Goal: Obtain resource: Download file/media

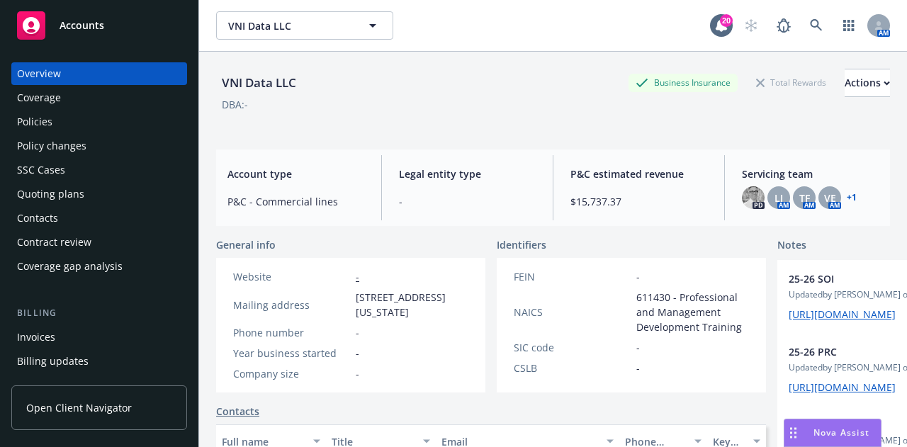
click at [143, 110] on div "Overview Coverage Policies Policy changes SSC Cases Quoting plans Contacts Cont…" at bounding box center [99, 169] width 176 height 215
click at [69, 130] on div "Policies" at bounding box center [99, 121] width 164 height 23
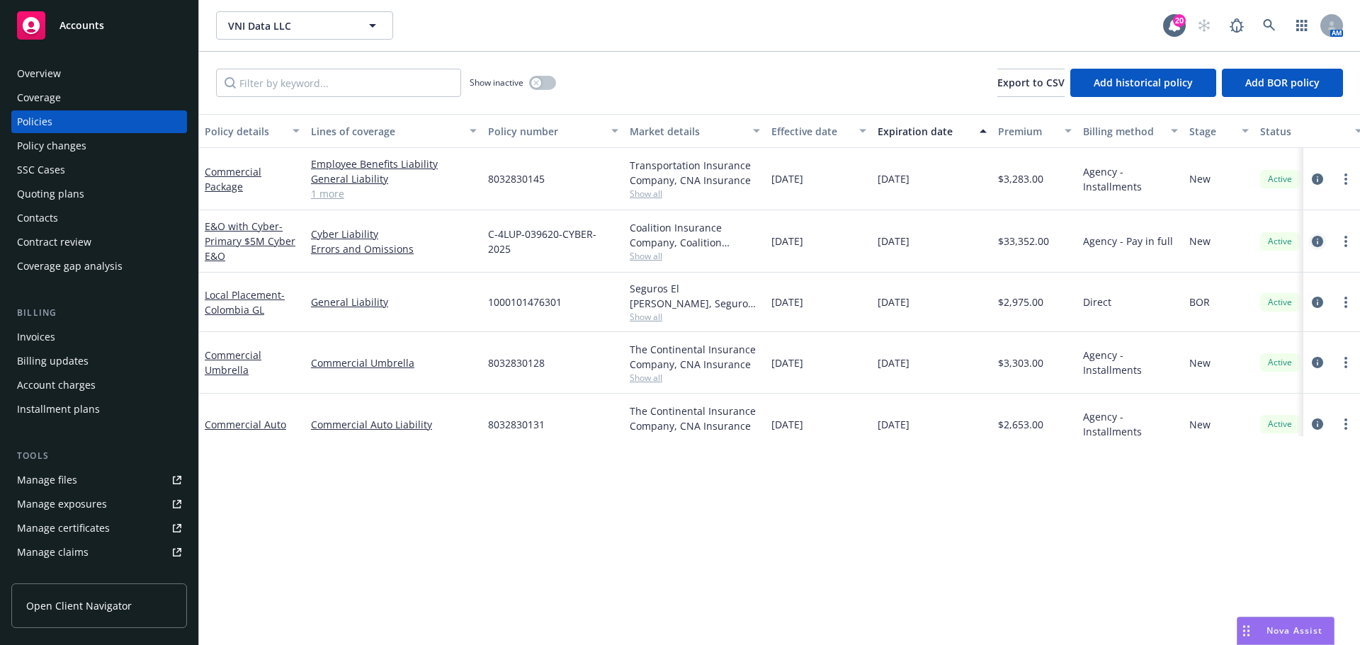
click at [906, 238] on icon "circleInformation" at bounding box center [1317, 241] width 11 height 11
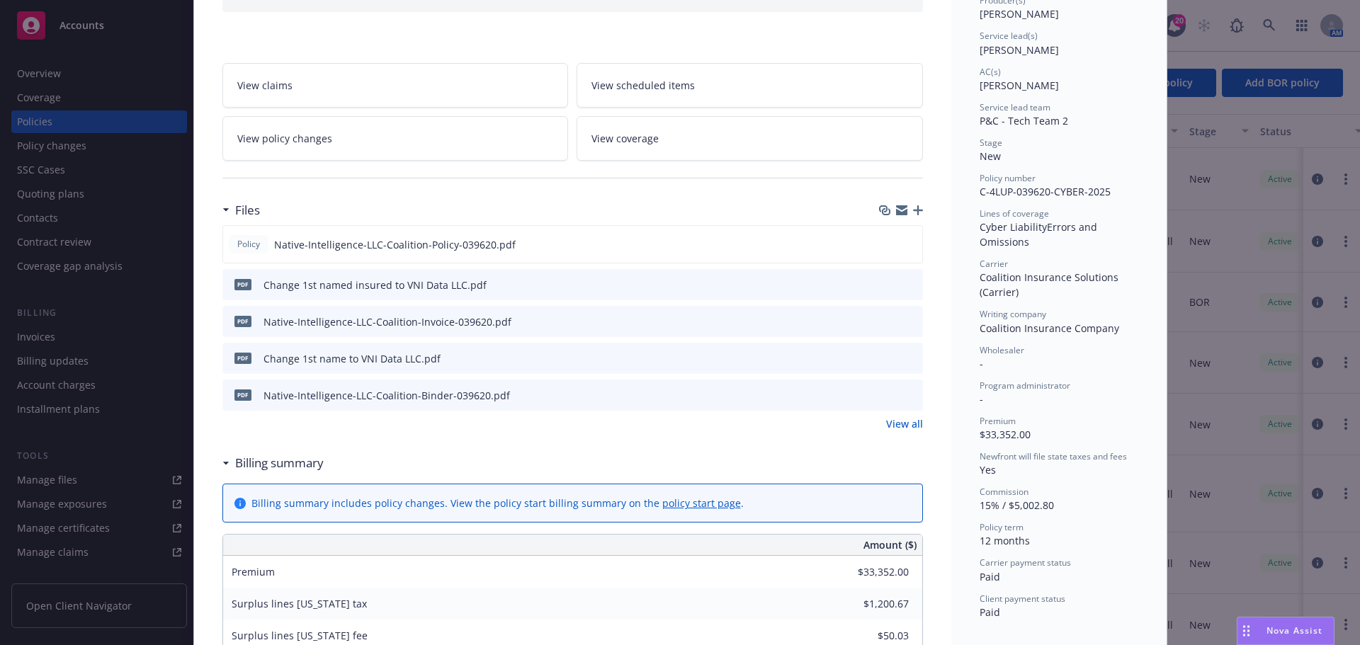
scroll to position [193, 0]
click at [880, 243] on icon "download file" at bounding box center [885, 242] width 11 height 11
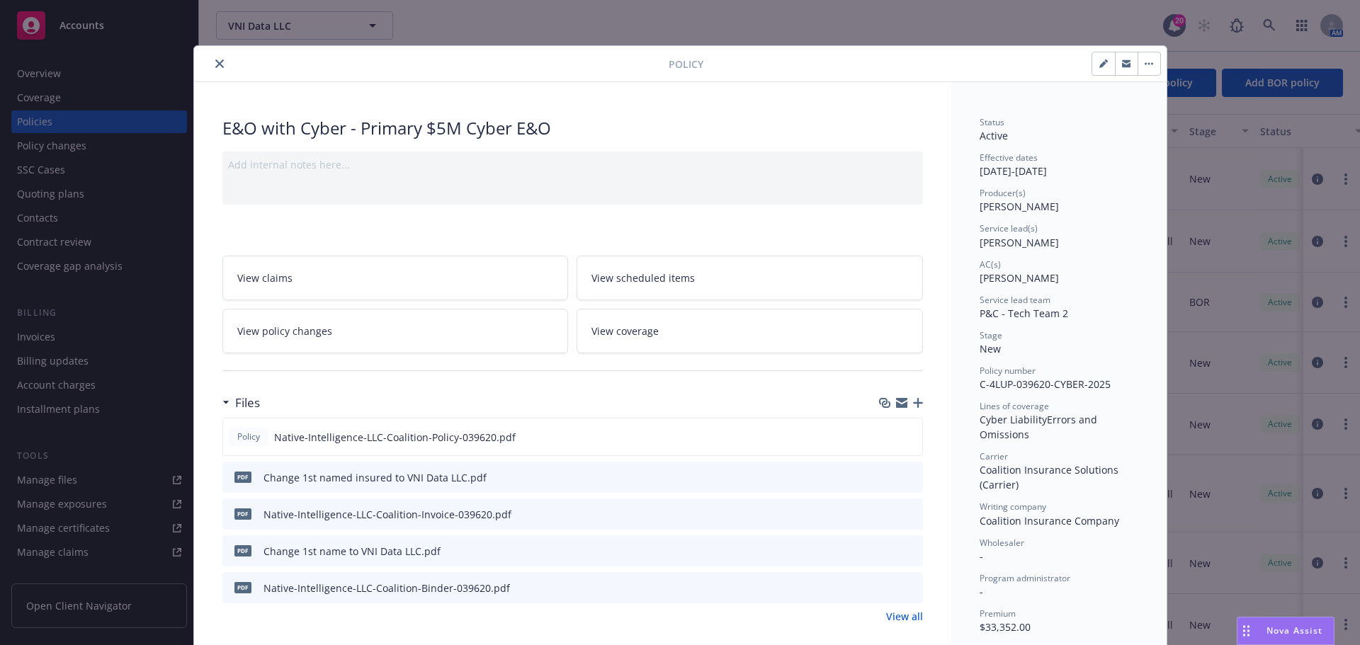
click at [215, 59] on icon "close" at bounding box center [219, 63] width 8 height 8
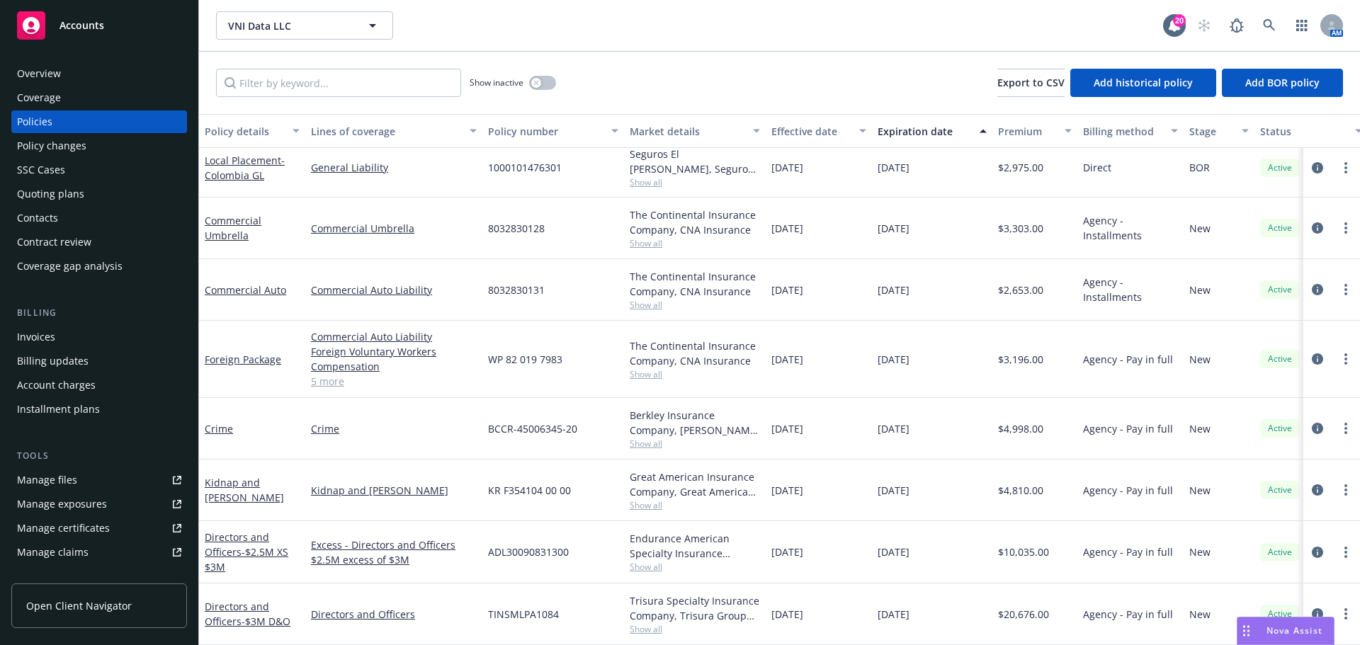
scroll to position [140, 0]
click at [906, 353] on icon "circleInformation" at bounding box center [1317, 358] width 11 height 11
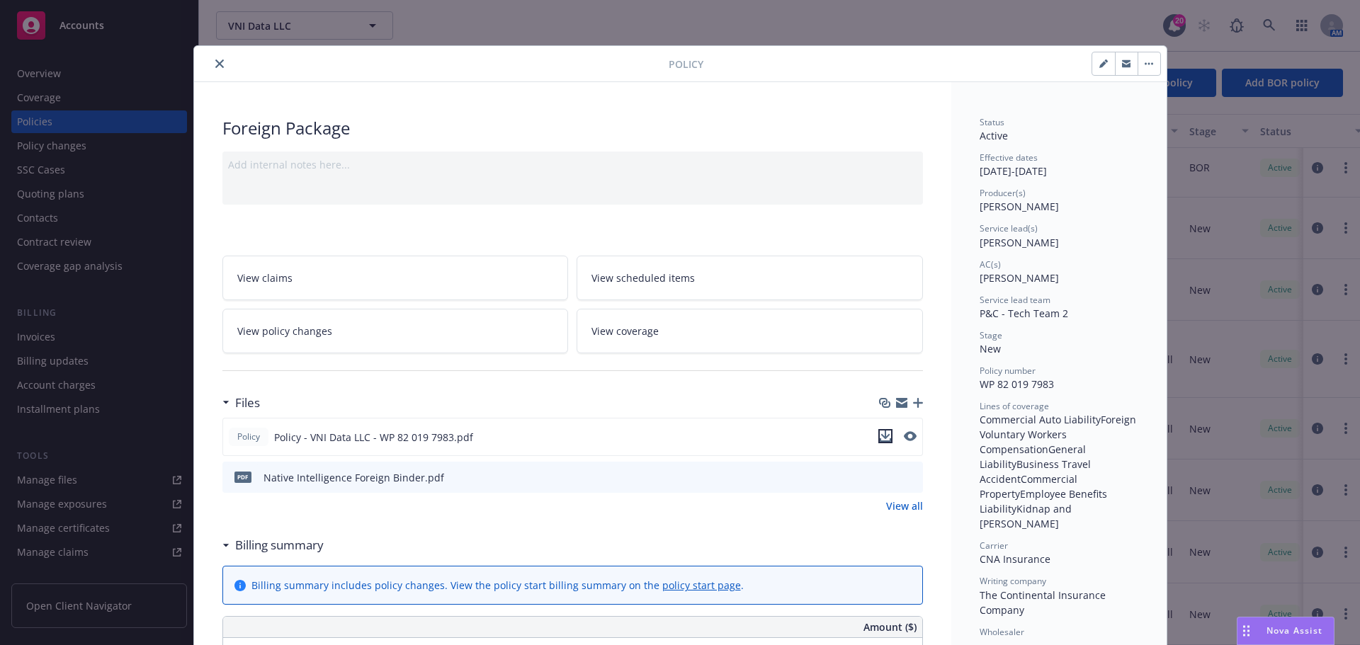
click at [880, 437] on icon "download file" at bounding box center [885, 436] width 11 height 11
click at [213, 59] on button "close" at bounding box center [219, 63] width 17 height 17
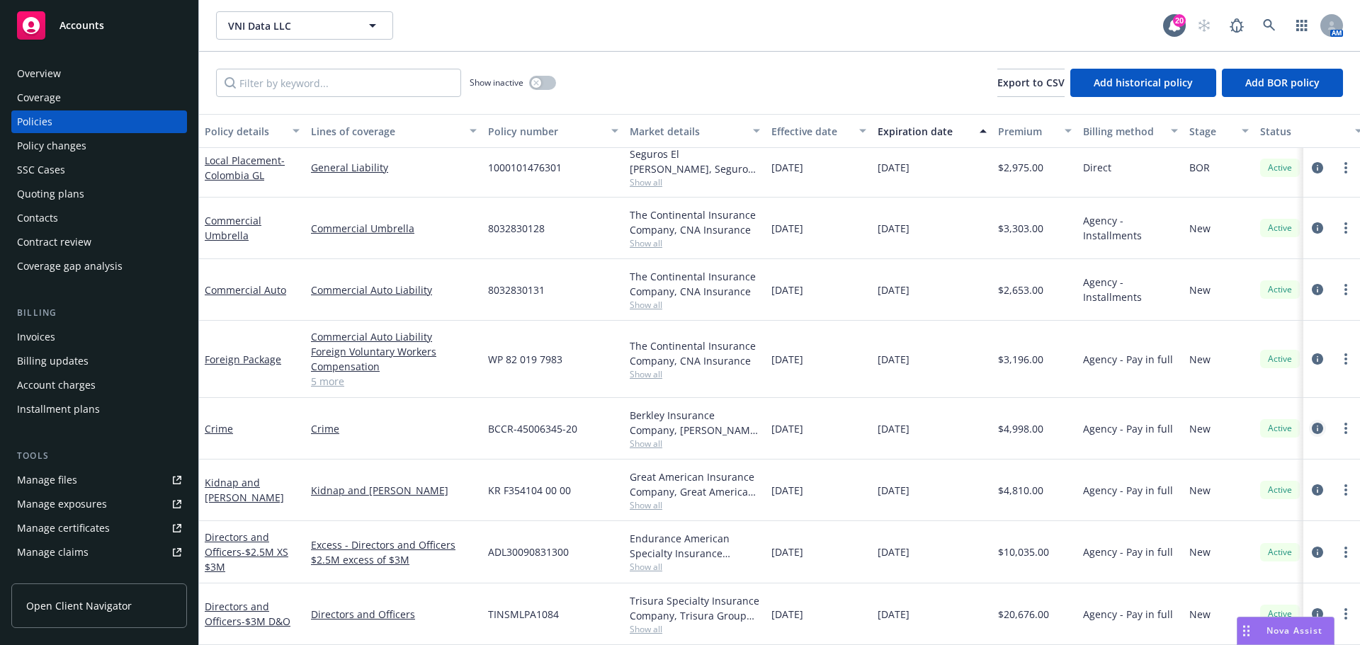
click at [906, 423] on icon "circleInformation" at bounding box center [1317, 428] width 11 height 11
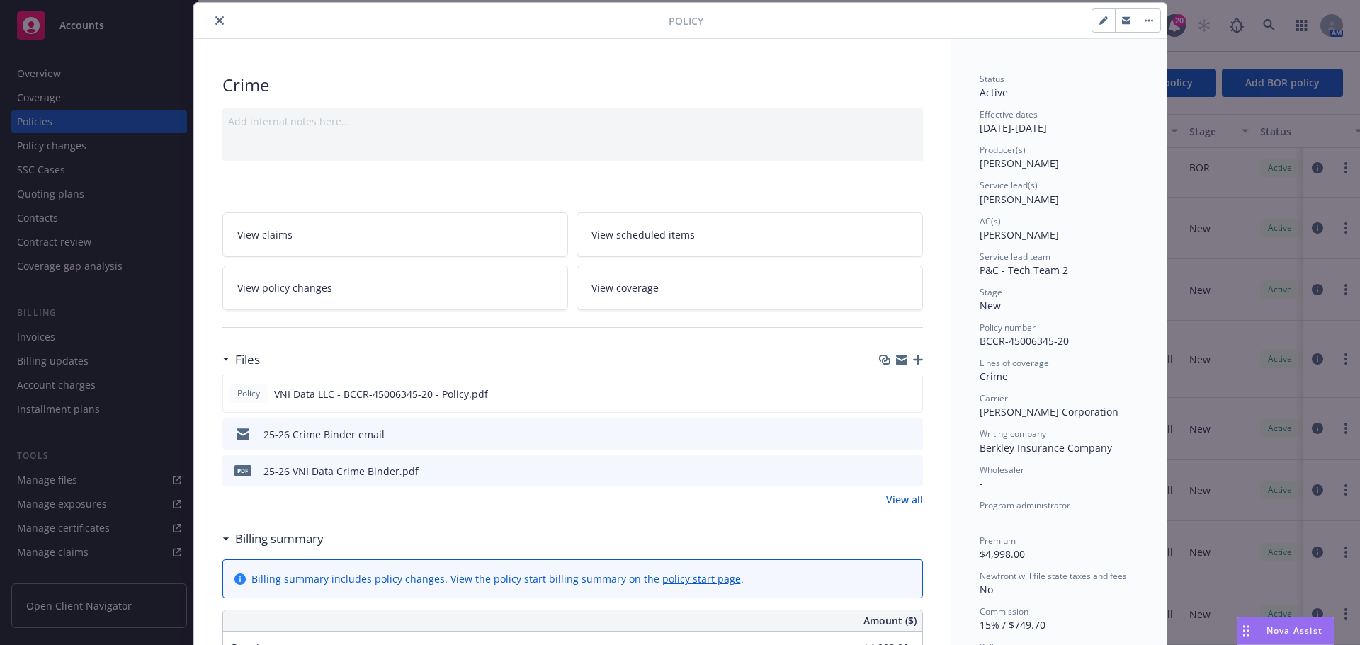
scroll to position [44, 0]
click at [880, 392] on icon "download file" at bounding box center [884, 391] width 9 height 8
click at [220, 22] on button "close" at bounding box center [219, 19] width 17 height 17
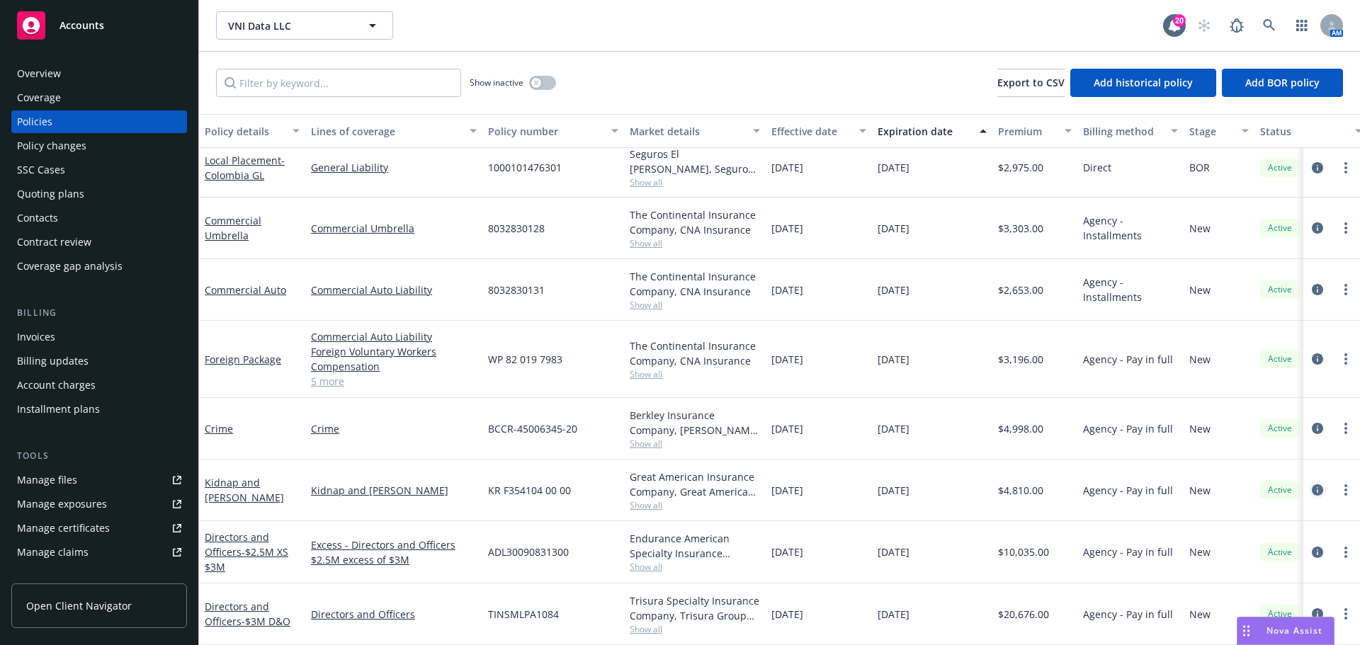
click at [906, 446] on icon "circleInformation" at bounding box center [1317, 489] width 11 height 11
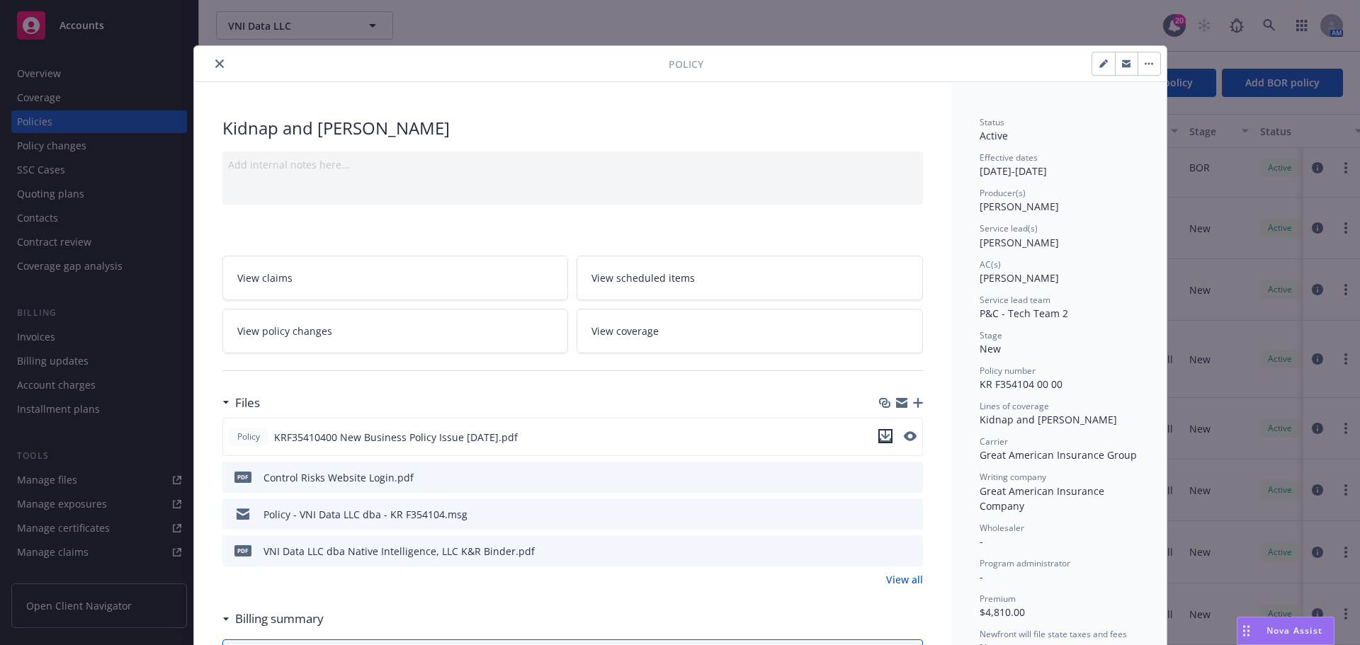
click at [881, 438] on icon "download file" at bounding box center [885, 436] width 11 height 11
drag, startPoint x: 213, startPoint y: 64, endPoint x: 226, endPoint y: 82, distance: 21.8
click at [215, 65] on icon "close" at bounding box center [219, 63] width 8 height 8
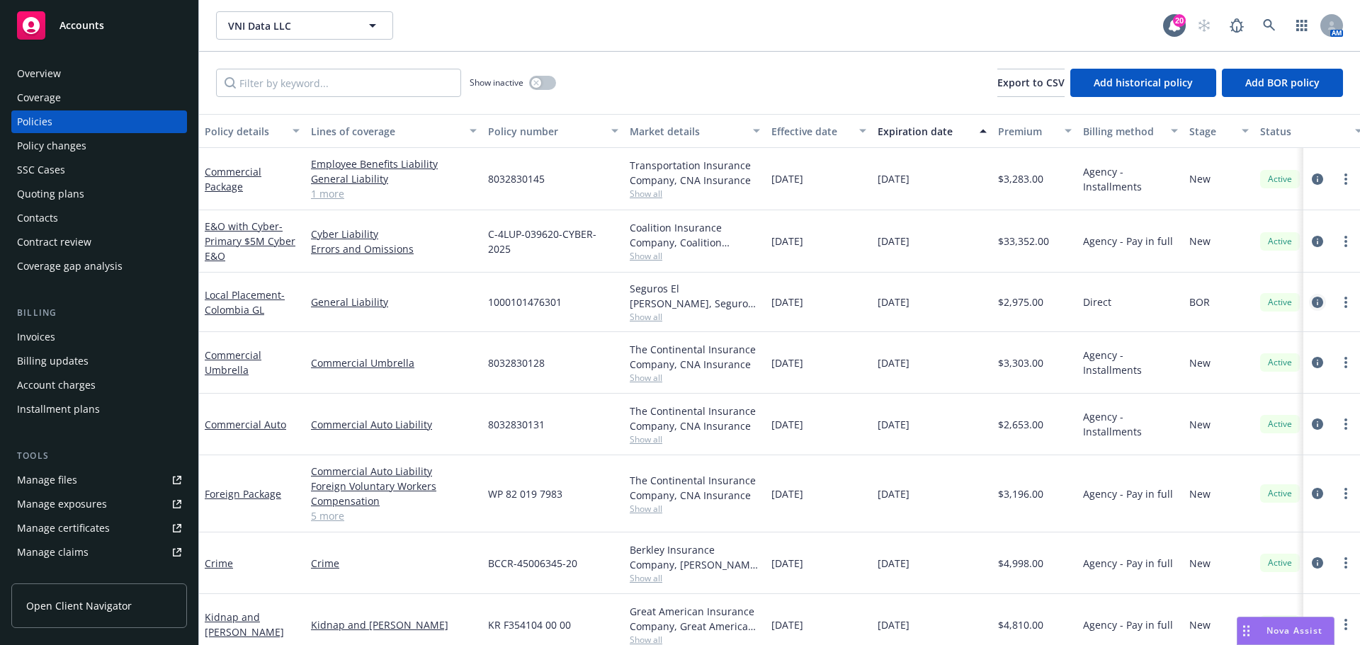
click at [906, 306] on link "circleInformation" at bounding box center [1317, 302] width 17 height 17
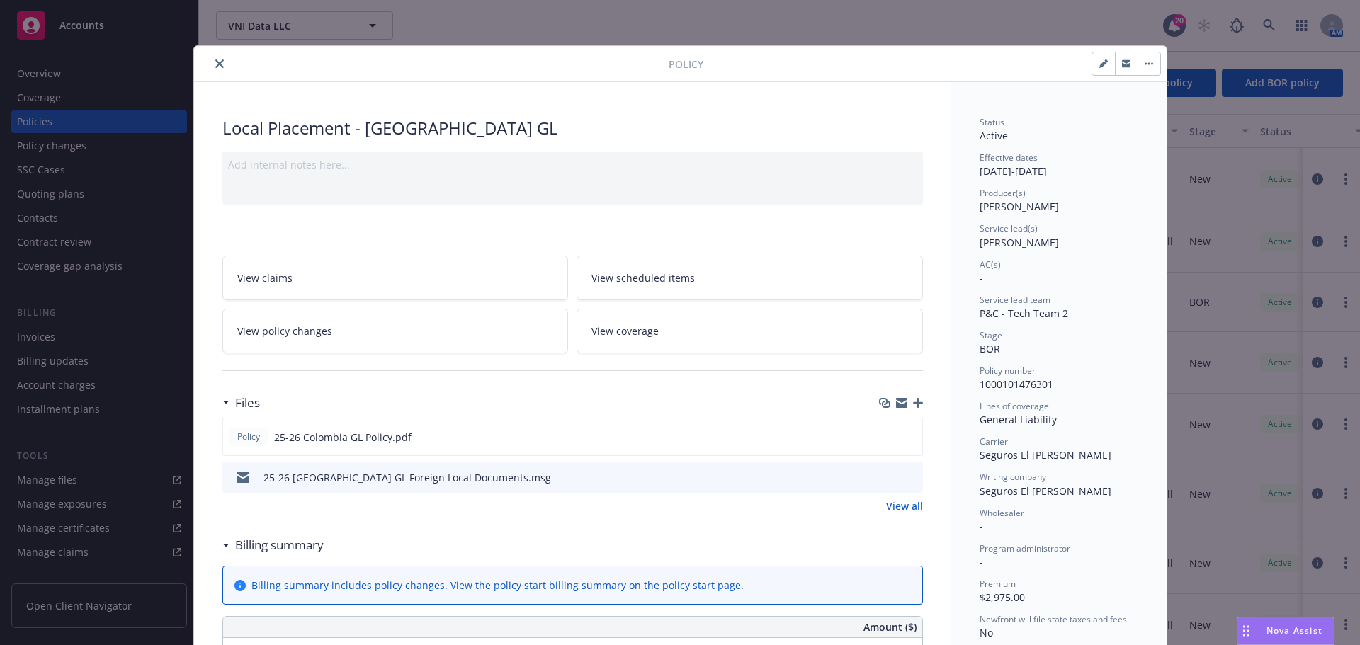
click at [215, 59] on icon "close" at bounding box center [219, 63] width 8 height 8
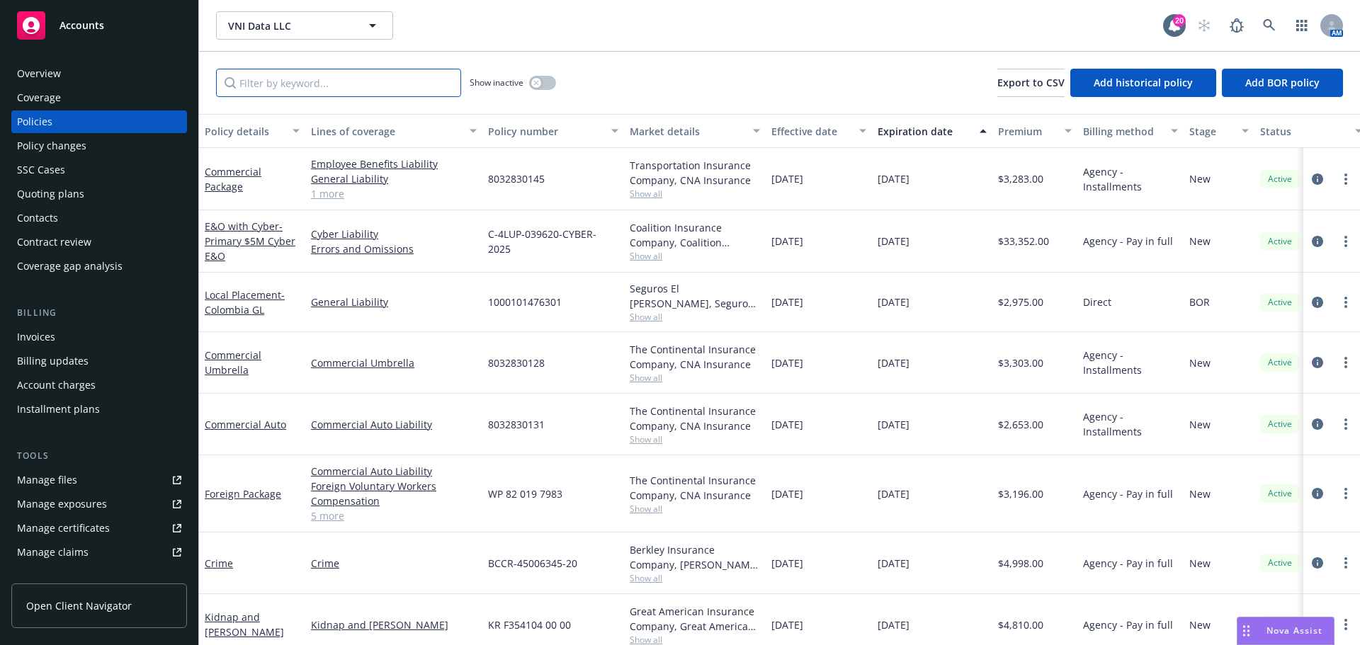
click at [390, 70] on input "Filter by keyword..." at bounding box center [338, 83] width 245 height 28
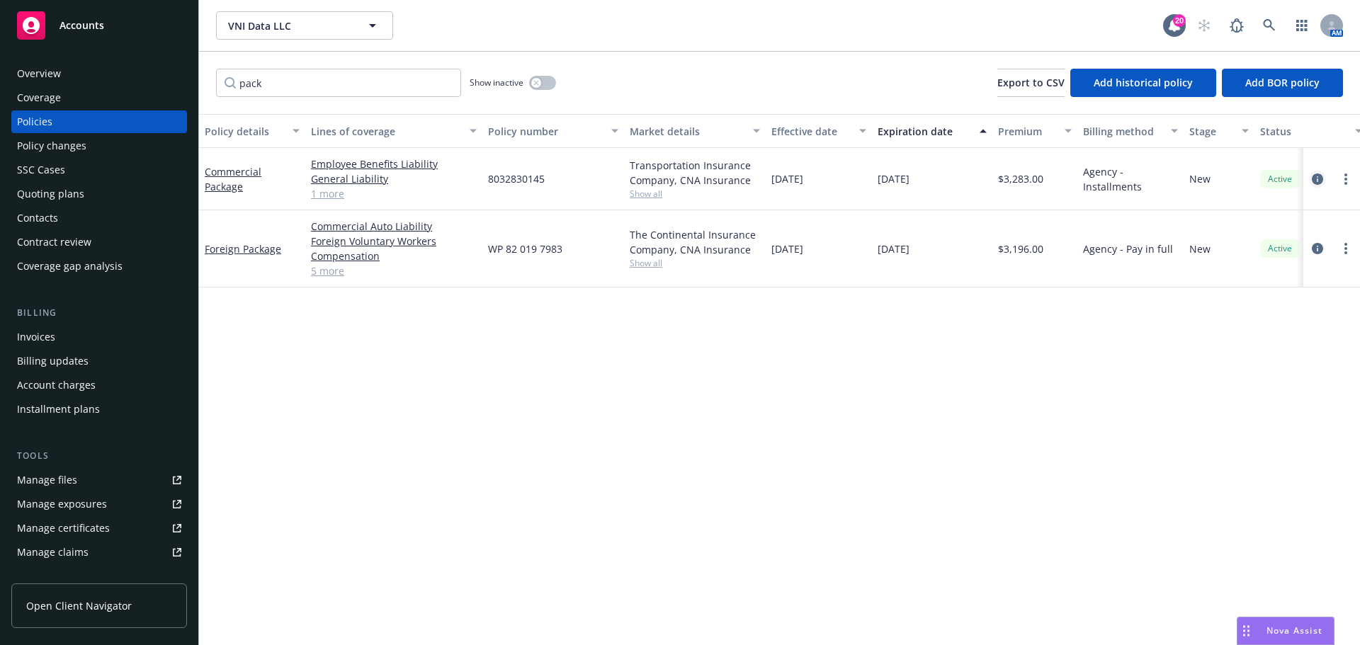
click at [906, 174] on icon "circleInformation" at bounding box center [1317, 179] width 11 height 11
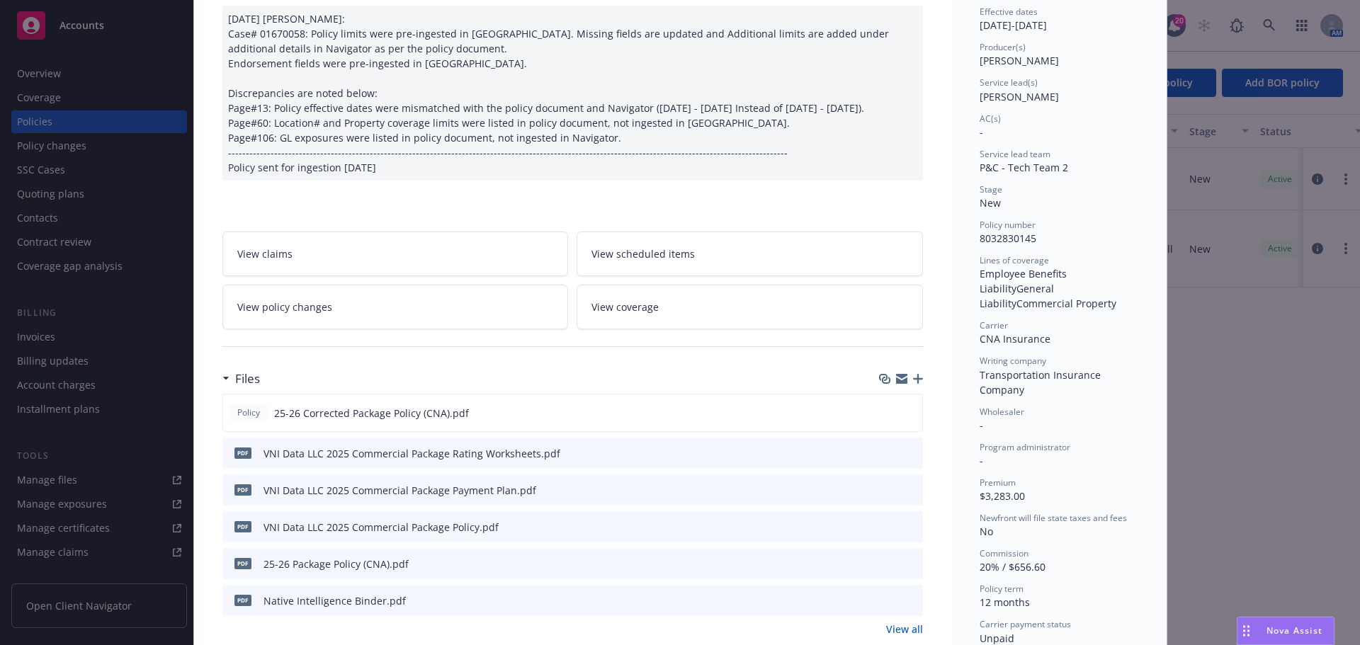
scroll to position [147, 0]
click at [884, 417] on icon "download file" at bounding box center [885, 411] width 11 height 11
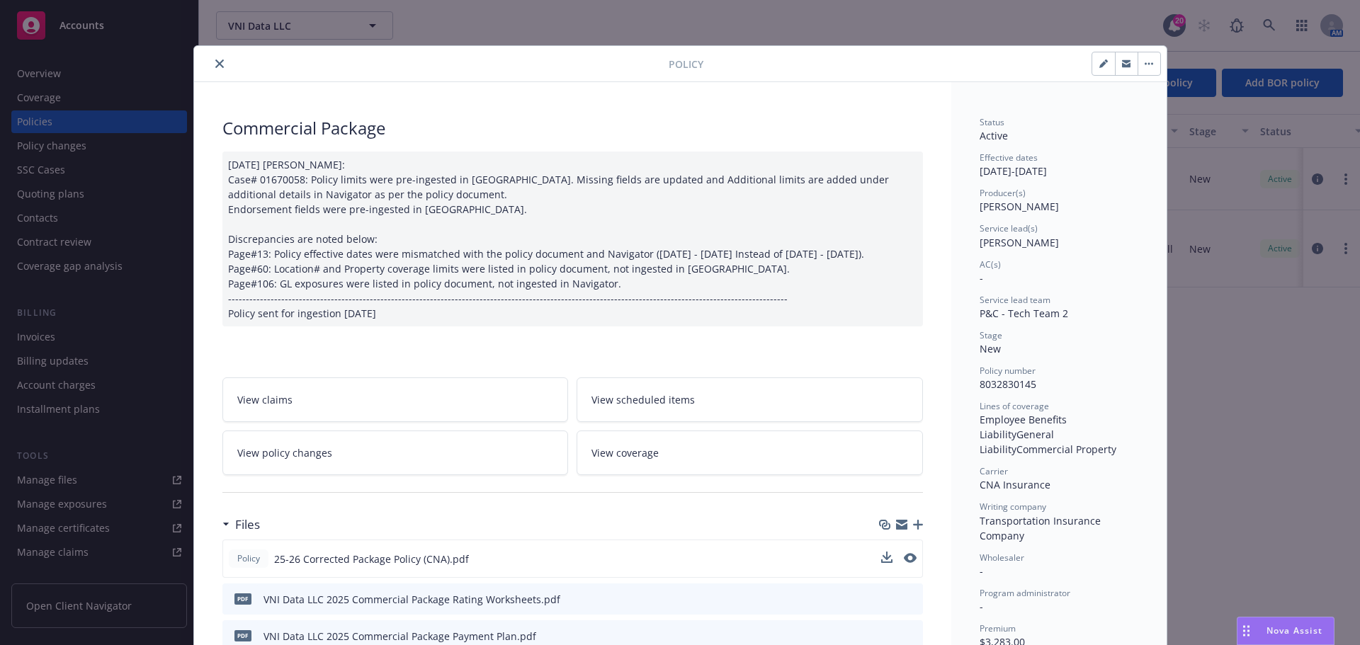
click at [211, 59] on button "close" at bounding box center [219, 63] width 17 height 17
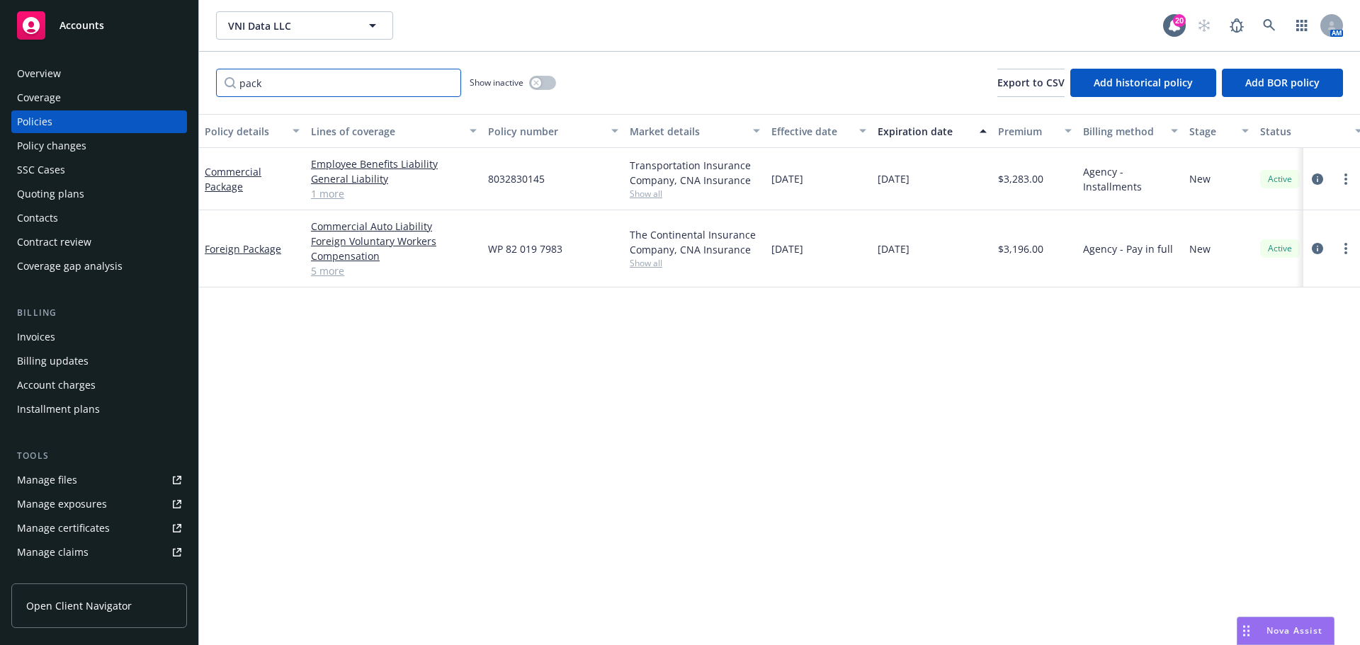
drag, startPoint x: 110, startPoint y: 68, endPoint x: -249, endPoint y: 86, distance: 360.3
click at [0, 86] on html "Accounts Overview Coverage Policies Policy changes SSC Cases Quoting plans Cont…" at bounding box center [680, 322] width 1360 height 645
click at [906, 174] on icon "circleInformation" at bounding box center [1317, 178] width 11 height 11
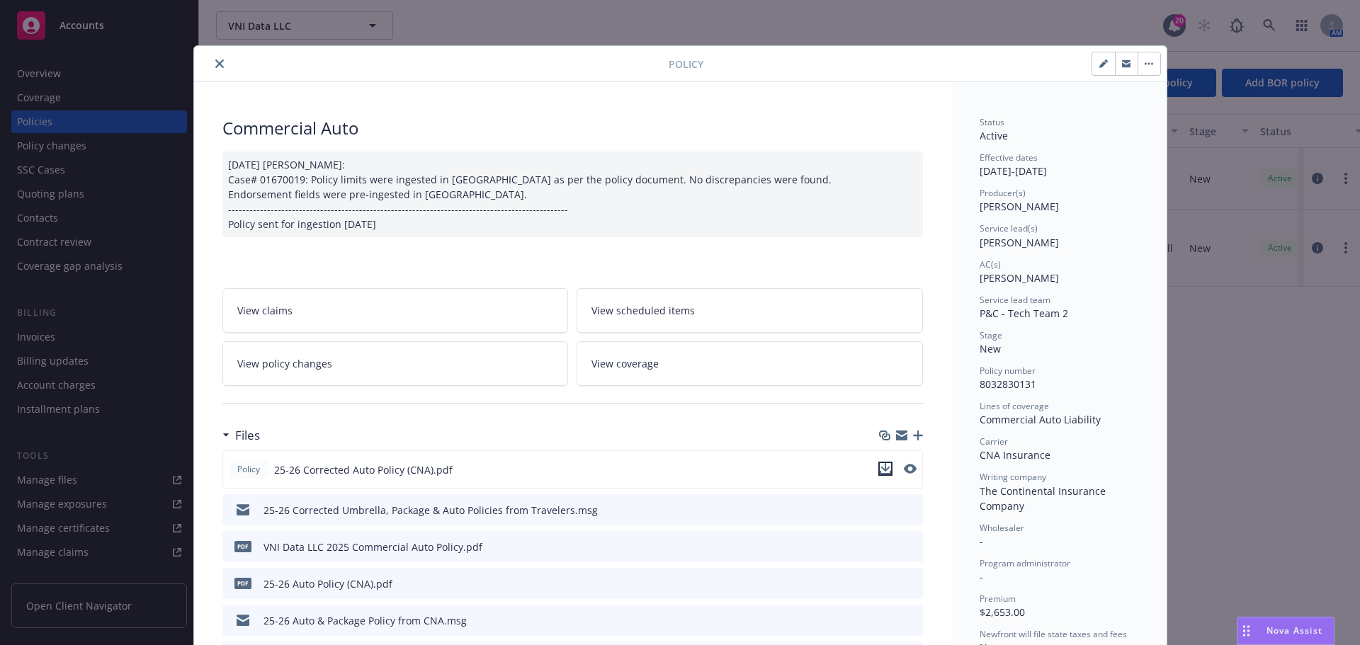
click at [885, 446] on icon "download file" at bounding box center [885, 468] width 11 height 11
click at [205, 68] on div at bounding box center [434, 63] width 469 height 17
click at [211, 68] on button "close" at bounding box center [219, 63] width 17 height 17
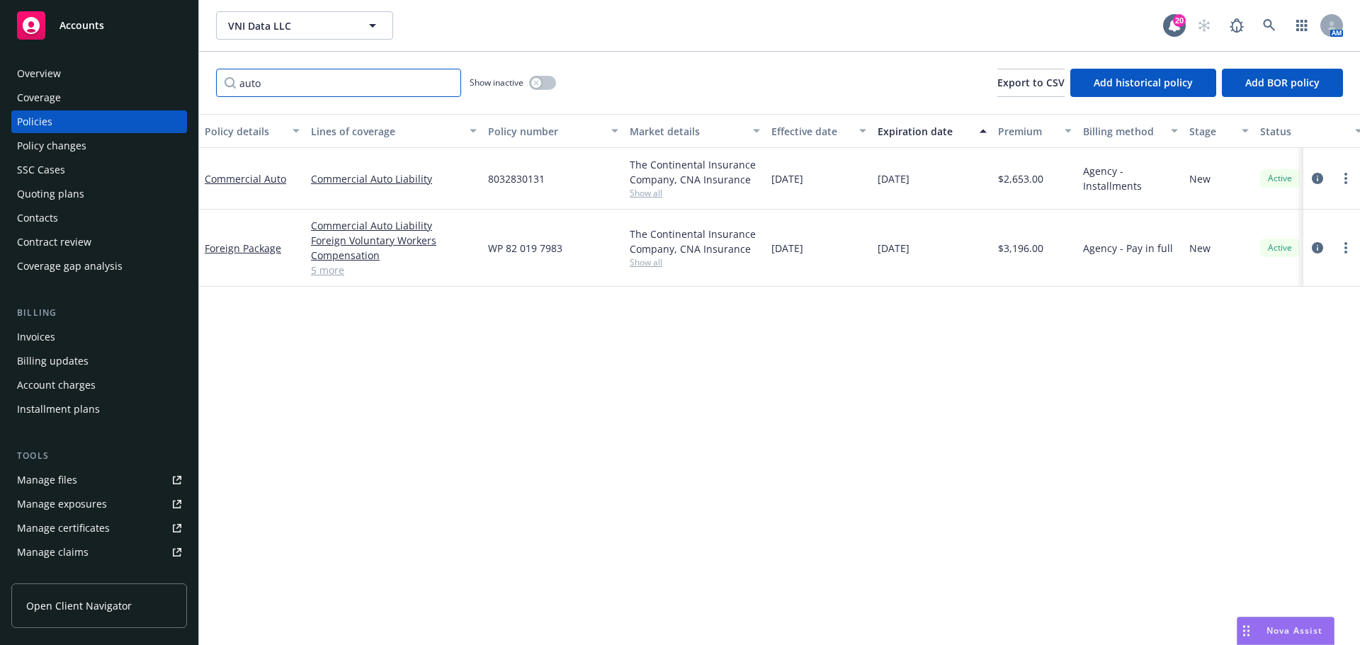
drag, startPoint x: 232, startPoint y: 84, endPoint x: -193, endPoint y: 151, distance: 430.1
click at [0, 151] on html "Accounts Overview Coverage Policies Policy changes SSC Cases Quoting plans Cont…" at bounding box center [680, 322] width 1360 height 645
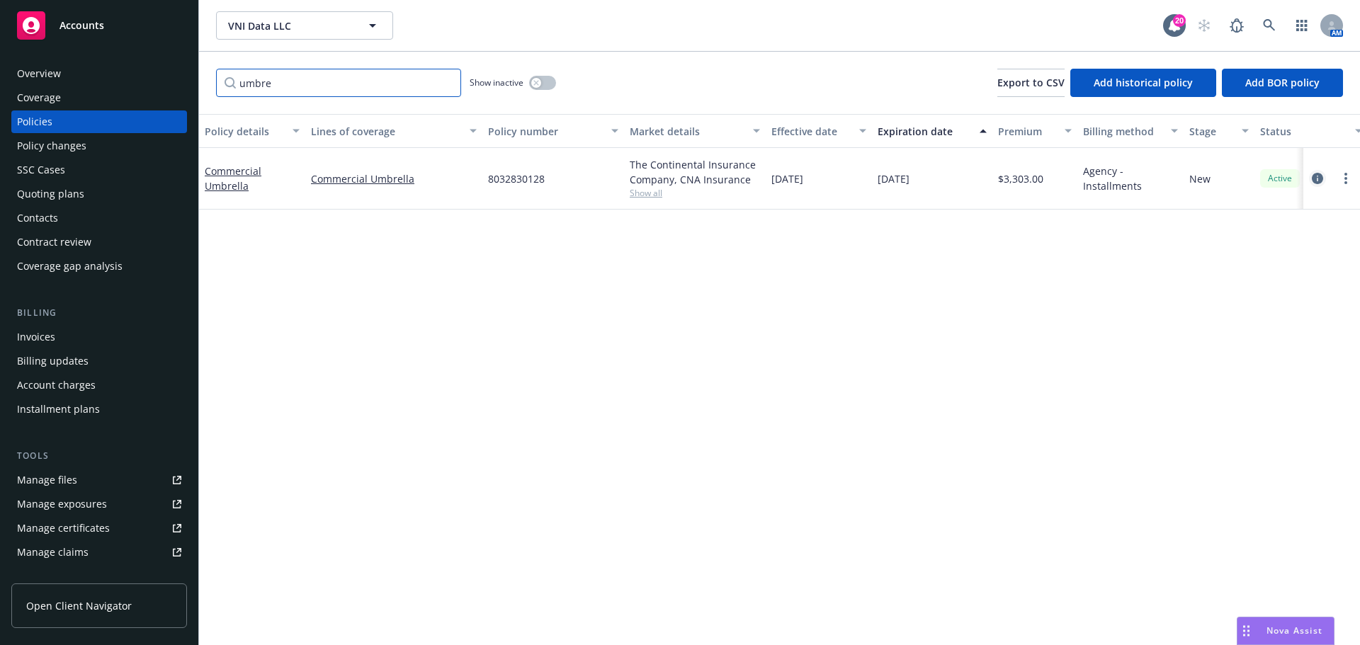
type input "umbre"
click at [906, 171] on link "circleInformation" at bounding box center [1317, 178] width 17 height 17
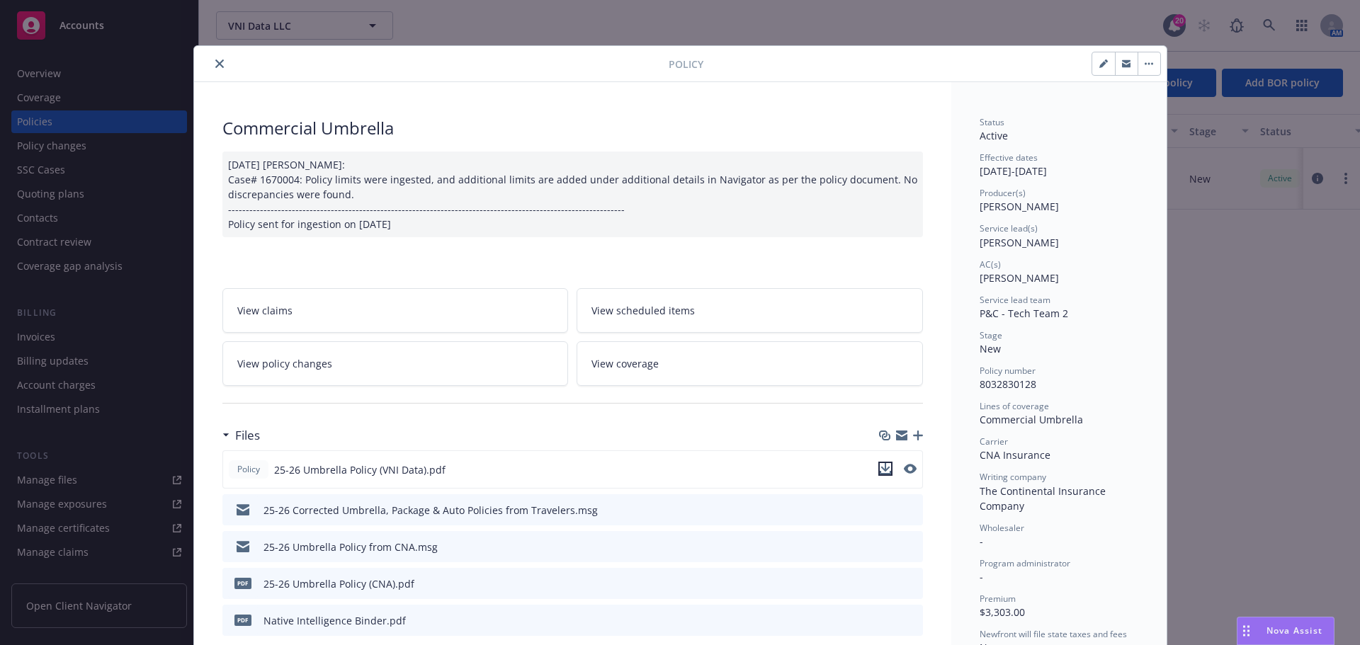
click at [880, 446] on icon "download file" at bounding box center [885, 468] width 11 height 11
click at [215, 63] on icon "close" at bounding box center [219, 63] width 8 height 8
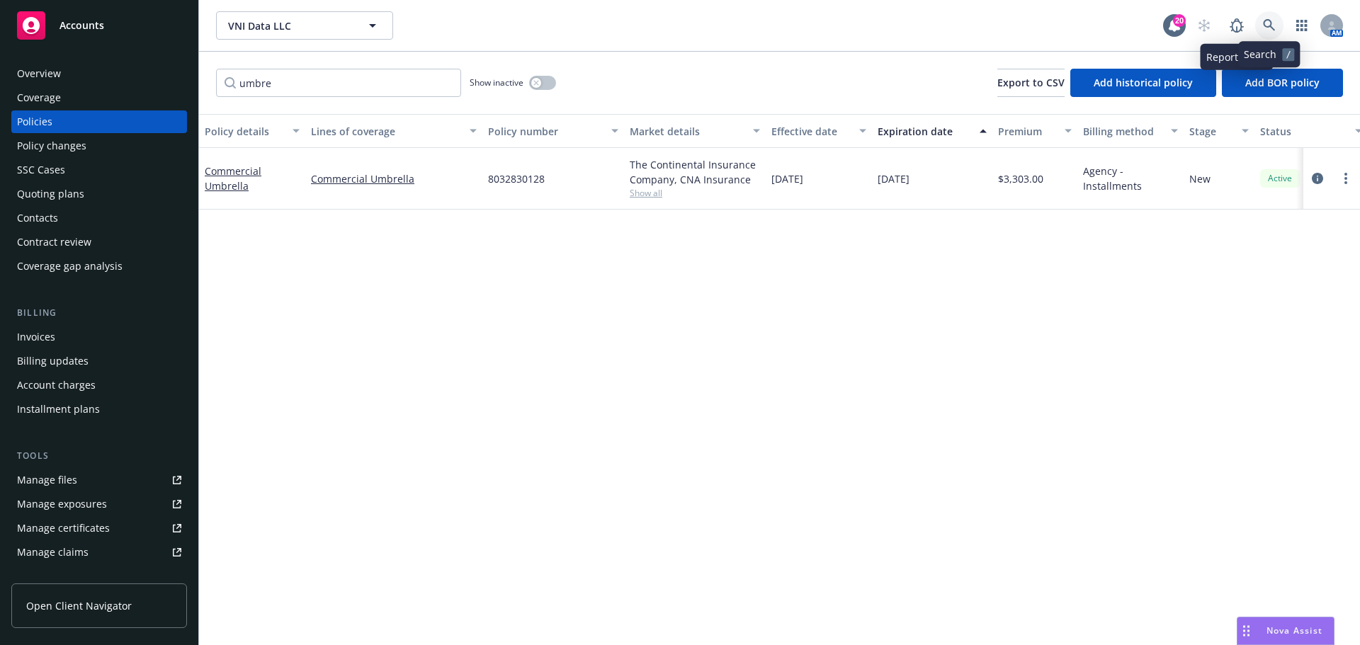
click at [906, 23] on link at bounding box center [1269, 25] width 28 height 28
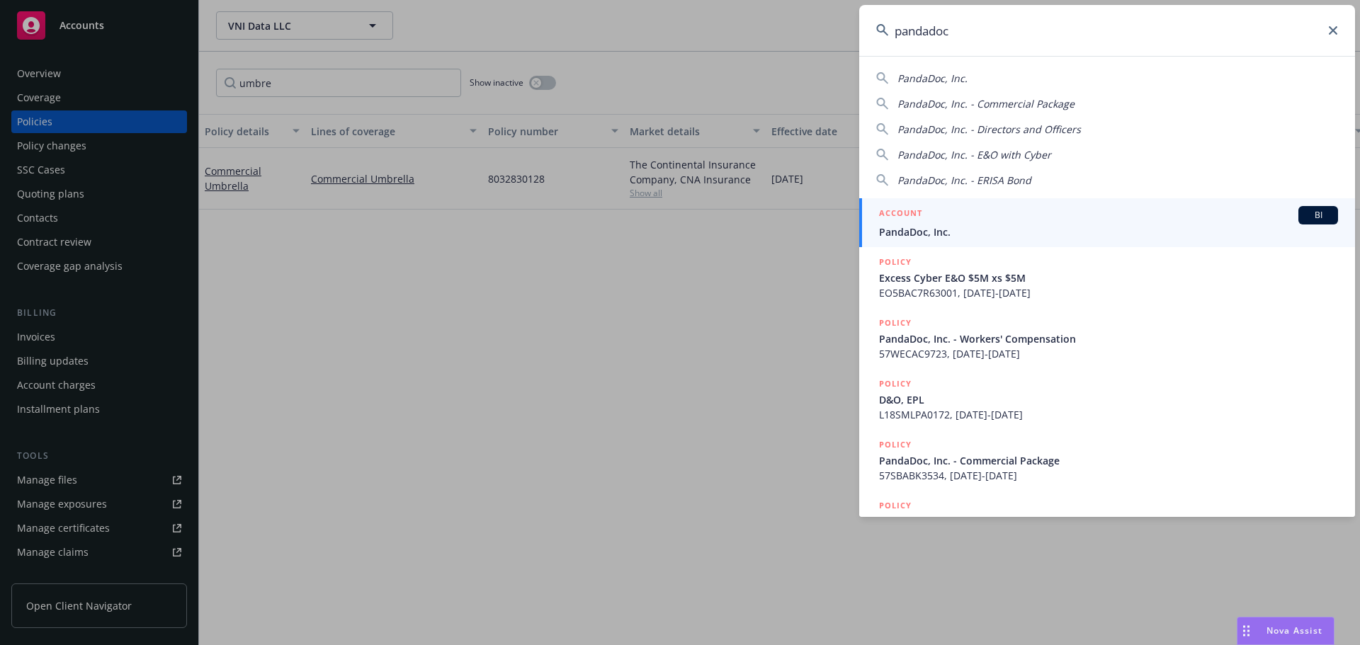
type input "pandadoc"
click at [906, 230] on span "PandaDoc, Inc." at bounding box center [1108, 232] width 459 height 15
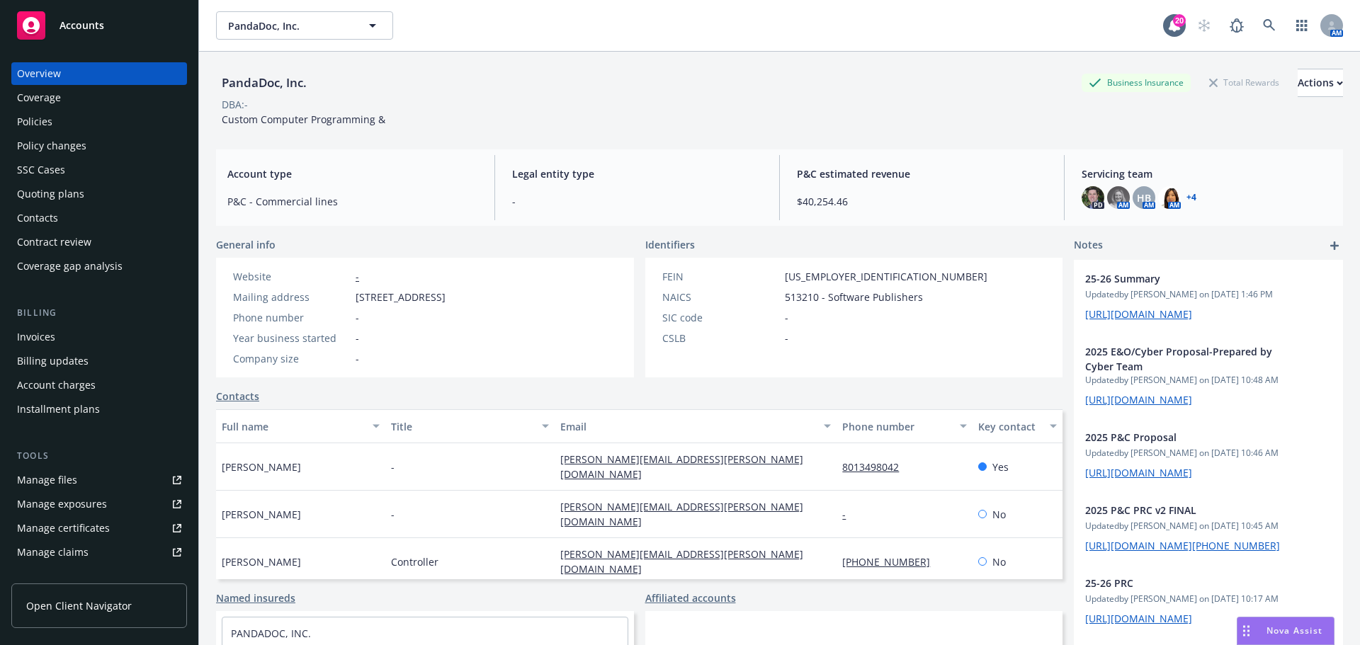
click at [125, 133] on div "Overview Coverage Policies Policy changes SSC Cases Quoting plans Contacts Cont…" at bounding box center [99, 169] width 176 height 215
click at [134, 127] on div "Policies" at bounding box center [99, 121] width 164 height 23
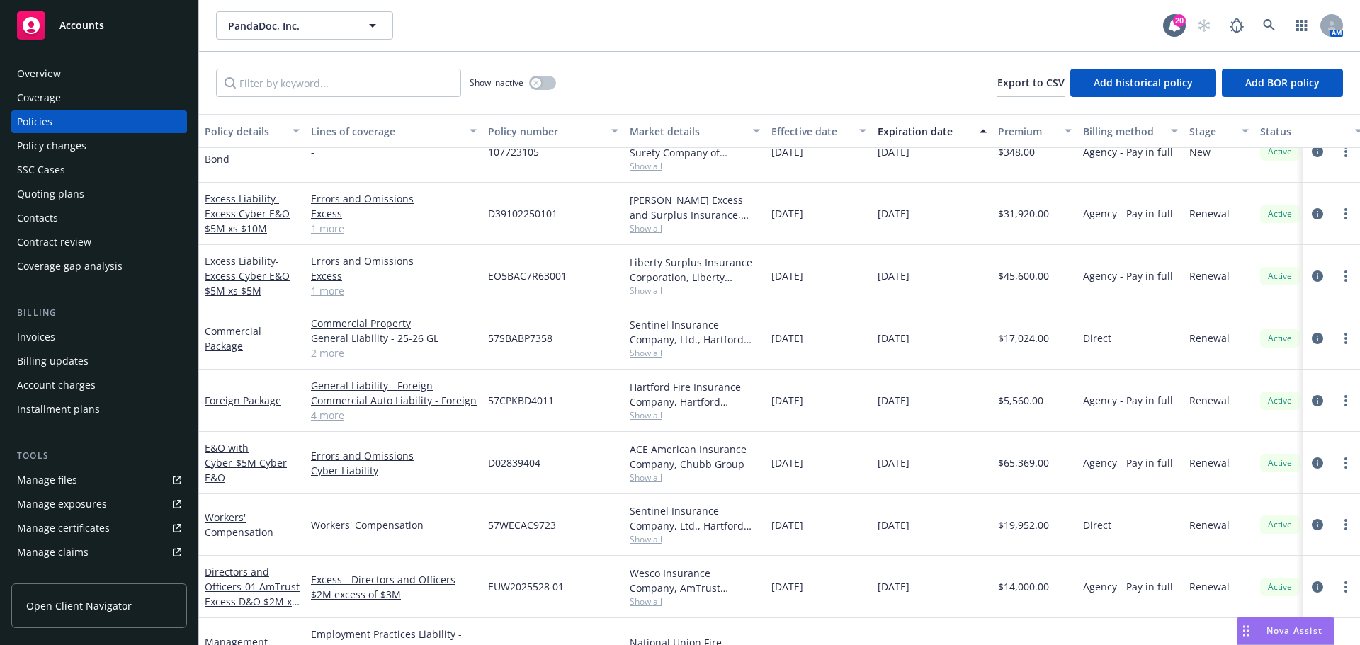
scroll to position [35, 0]
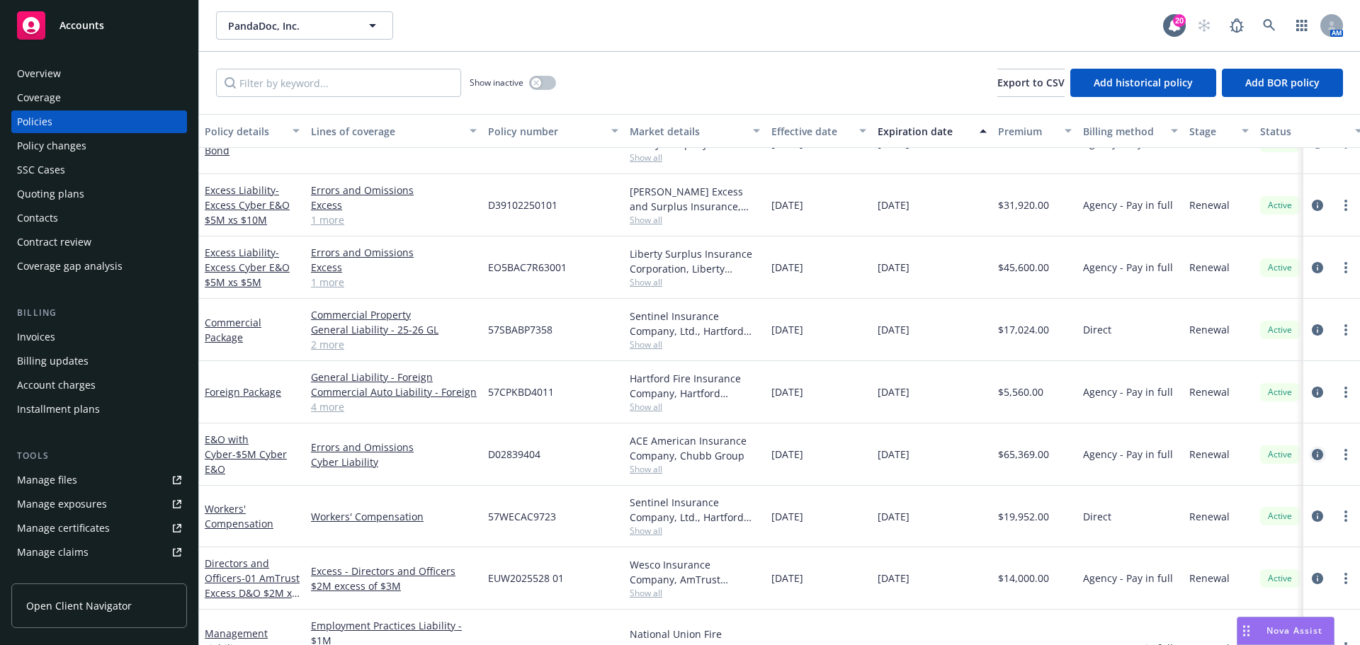
click at [906, 446] on icon "circleInformation" at bounding box center [1317, 454] width 11 height 11
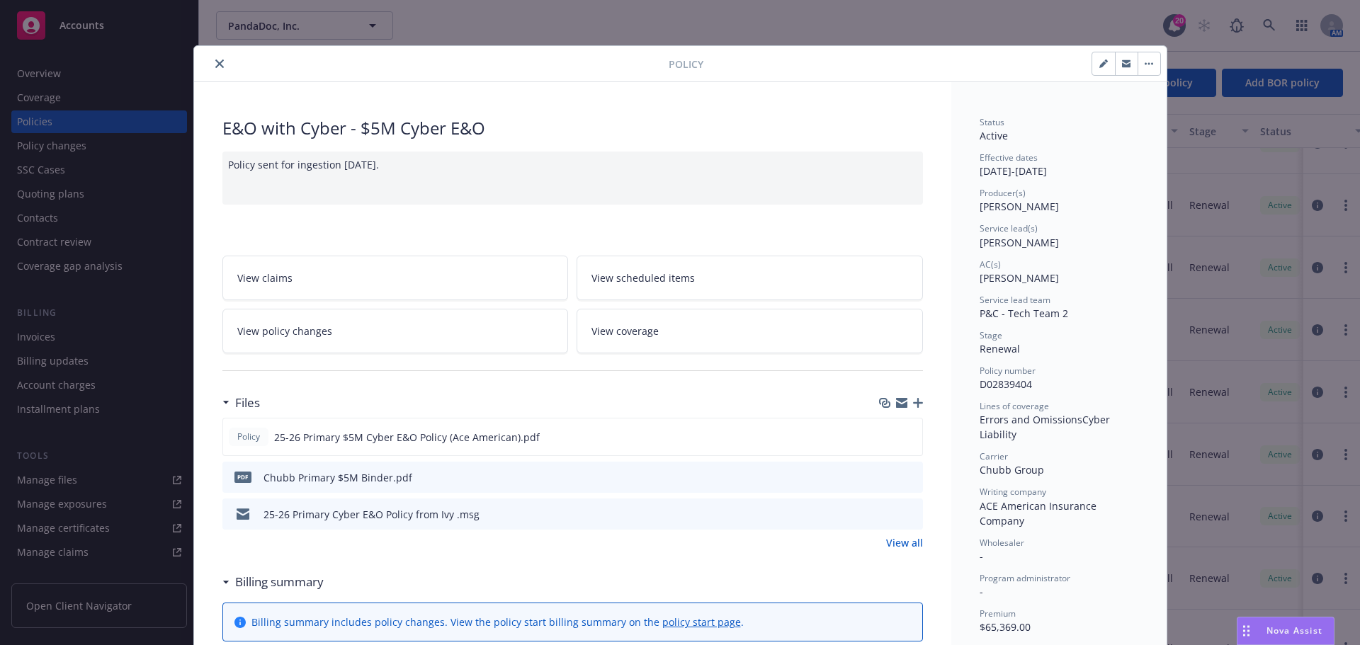
scroll to position [33, 0]
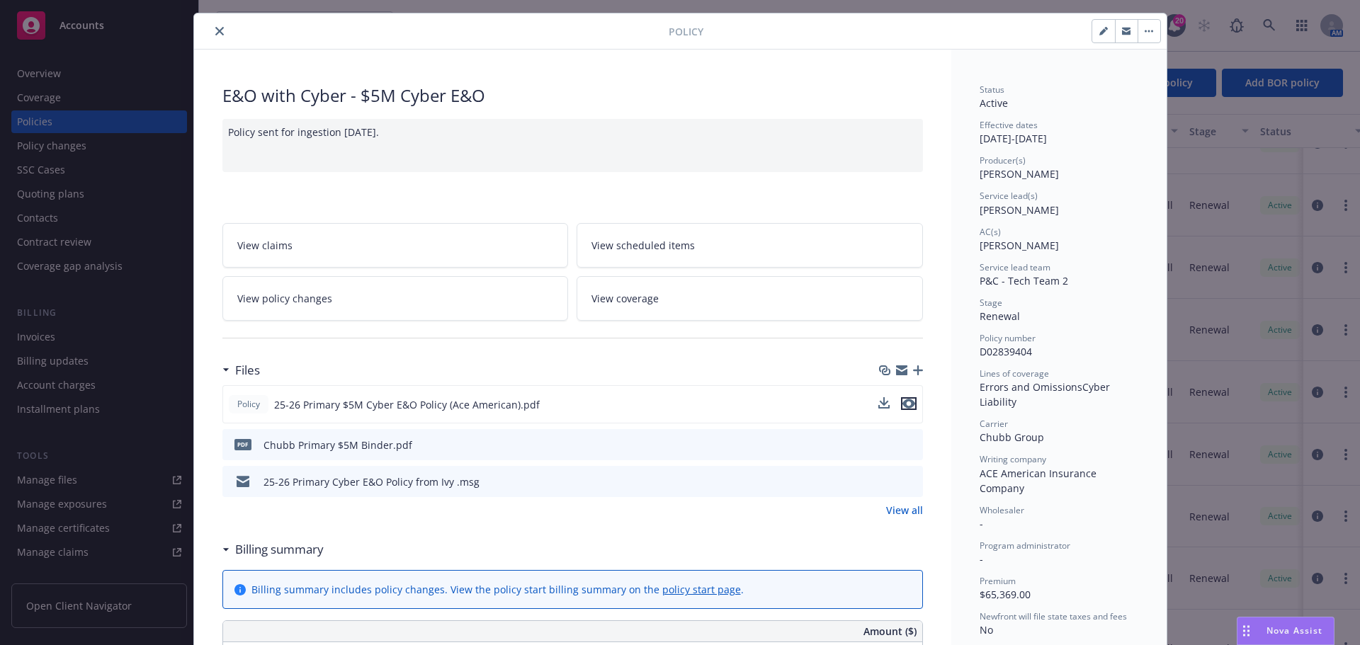
click at [903, 407] on icon "preview file" at bounding box center [908, 404] width 13 height 10
click at [216, 28] on icon "close" at bounding box center [219, 31] width 8 height 8
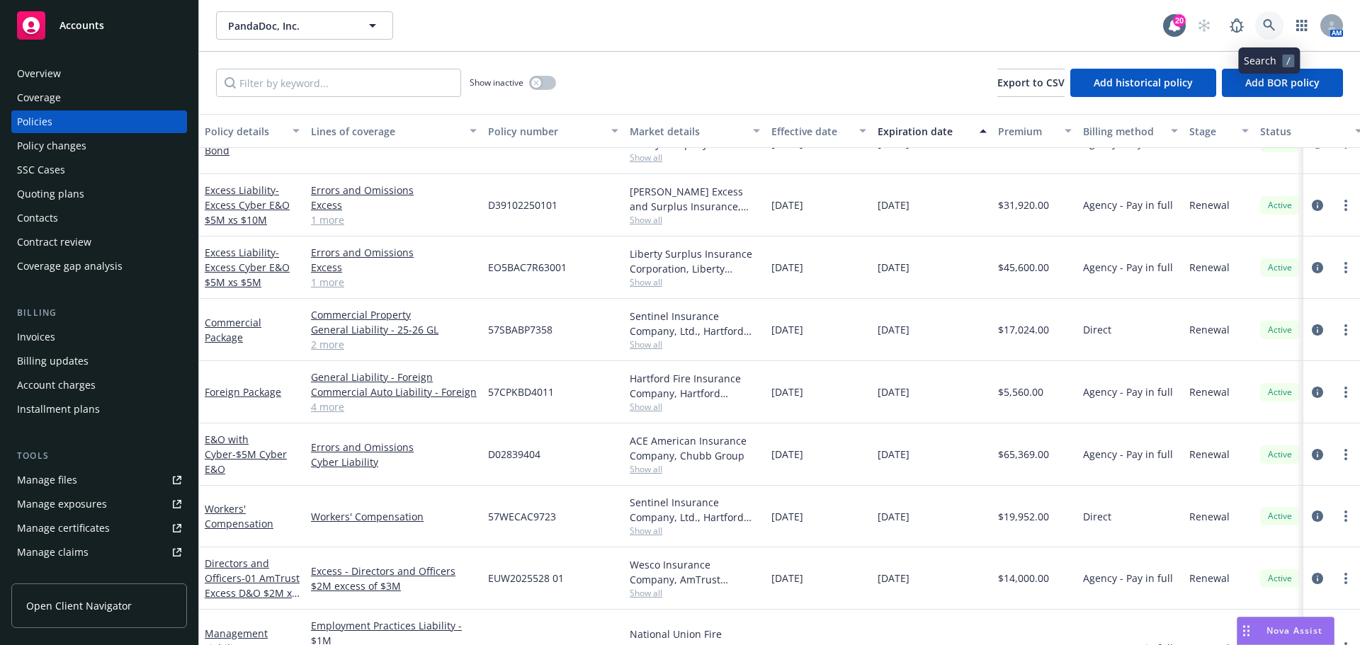
click at [906, 33] on link at bounding box center [1269, 25] width 28 height 28
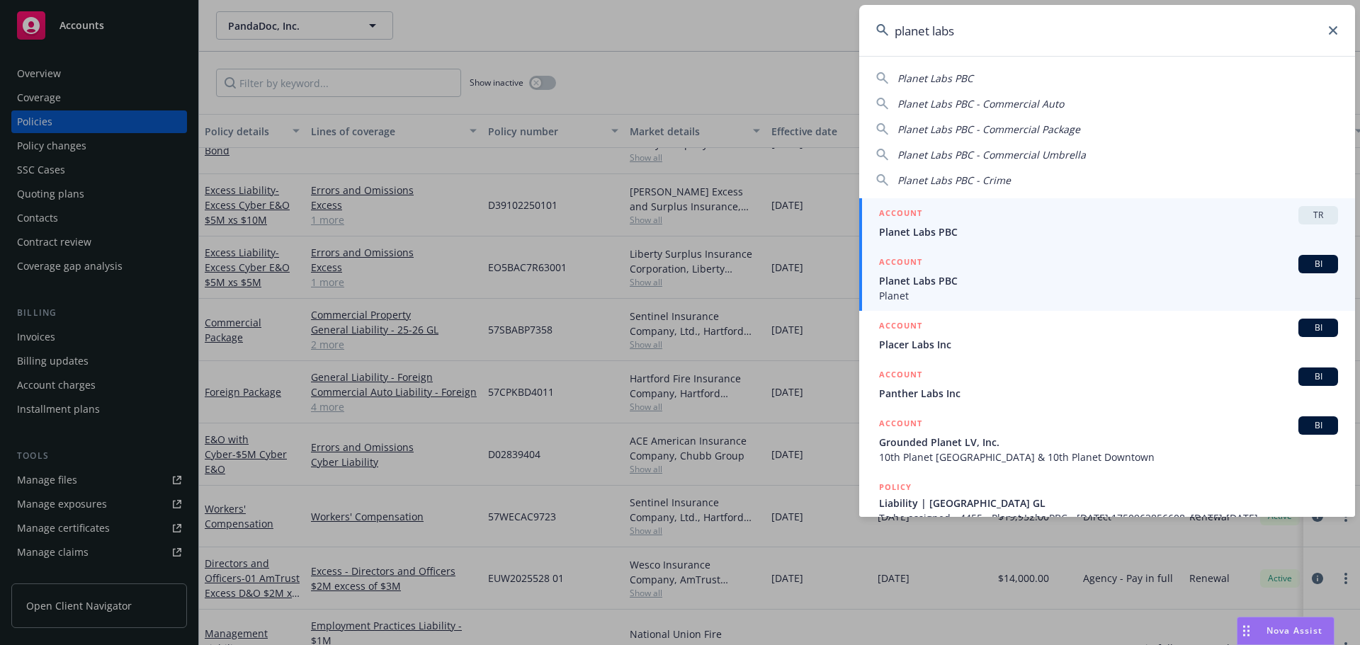
type input "planet labs"
click at [906, 276] on span "Planet Labs PBC" at bounding box center [1108, 280] width 459 height 15
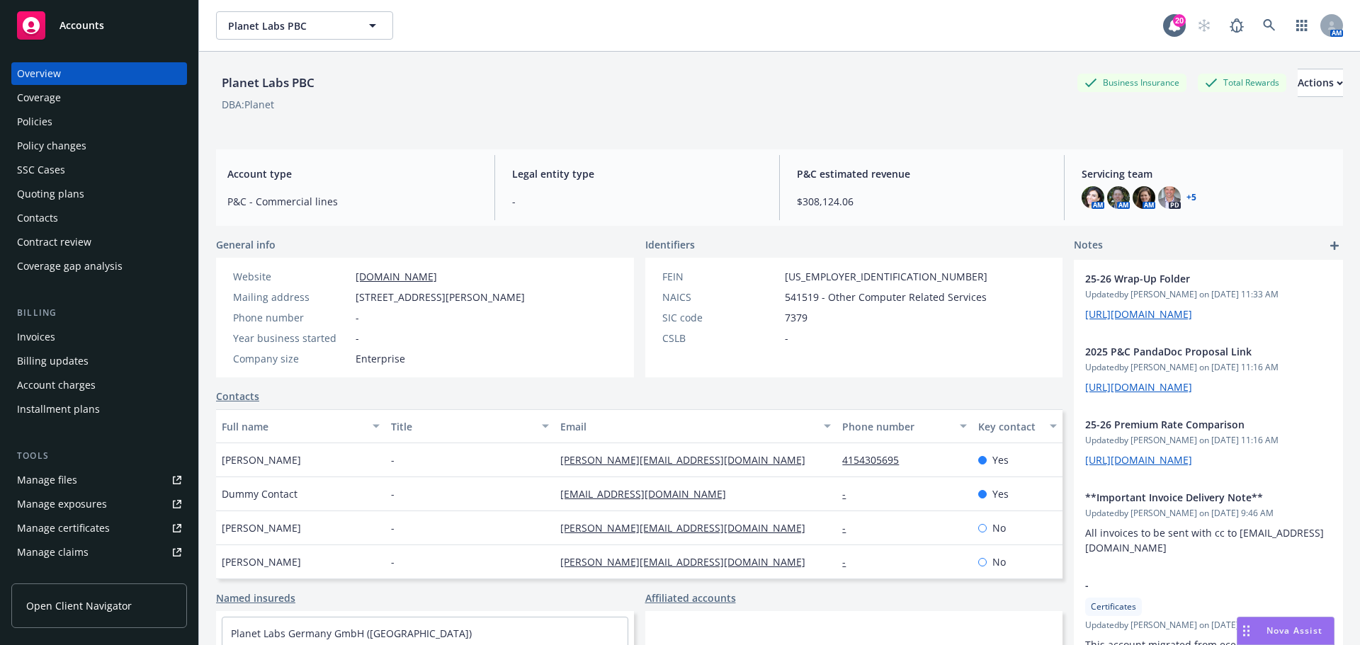
click at [140, 125] on div "Policies" at bounding box center [99, 121] width 164 height 23
